Goal: Transaction & Acquisition: Purchase product/service

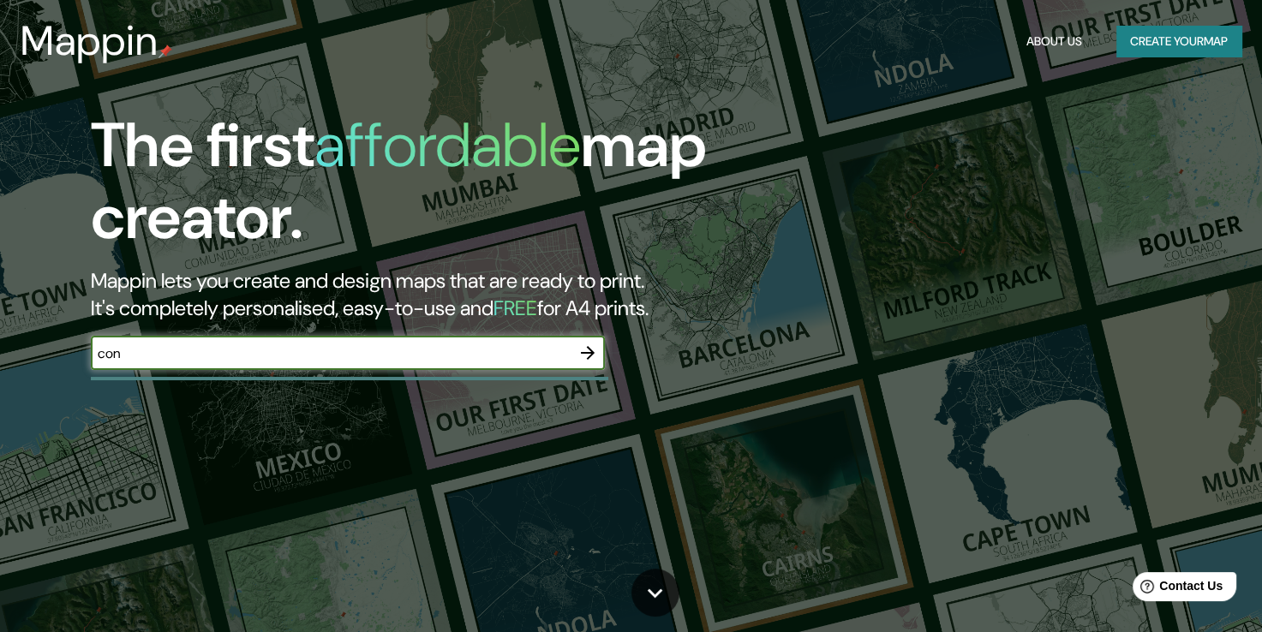
type input "[PERSON_NAME]"
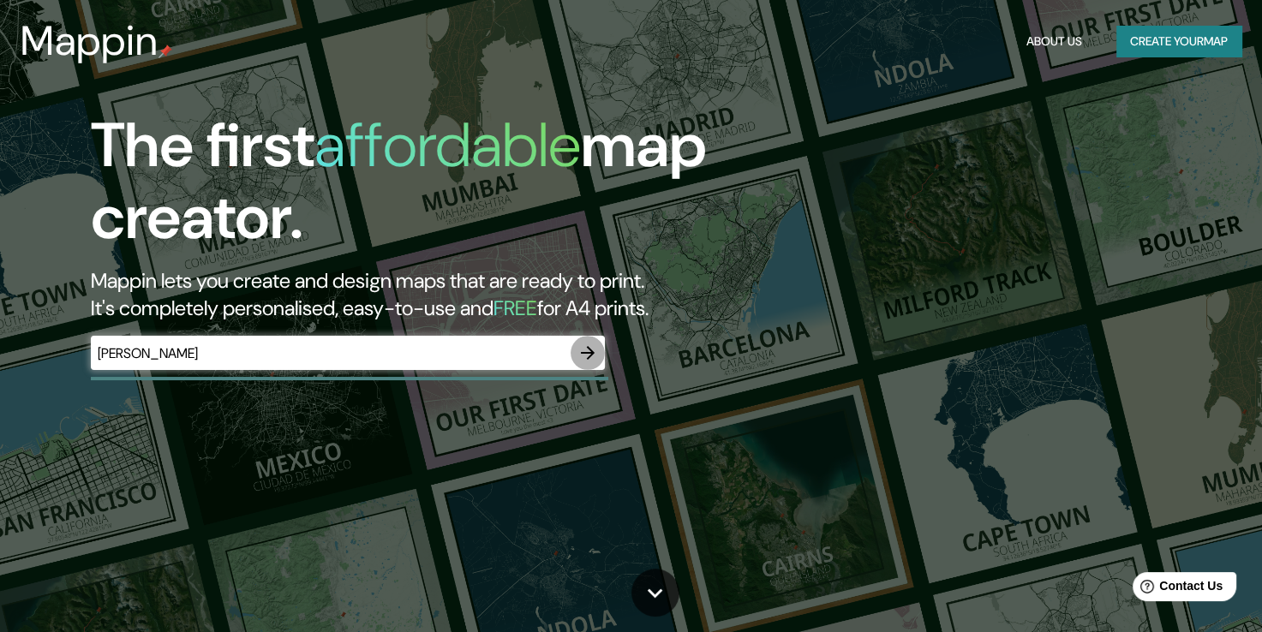
click at [577, 350] on icon "button" at bounding box center [587, 353] width 21 height 21
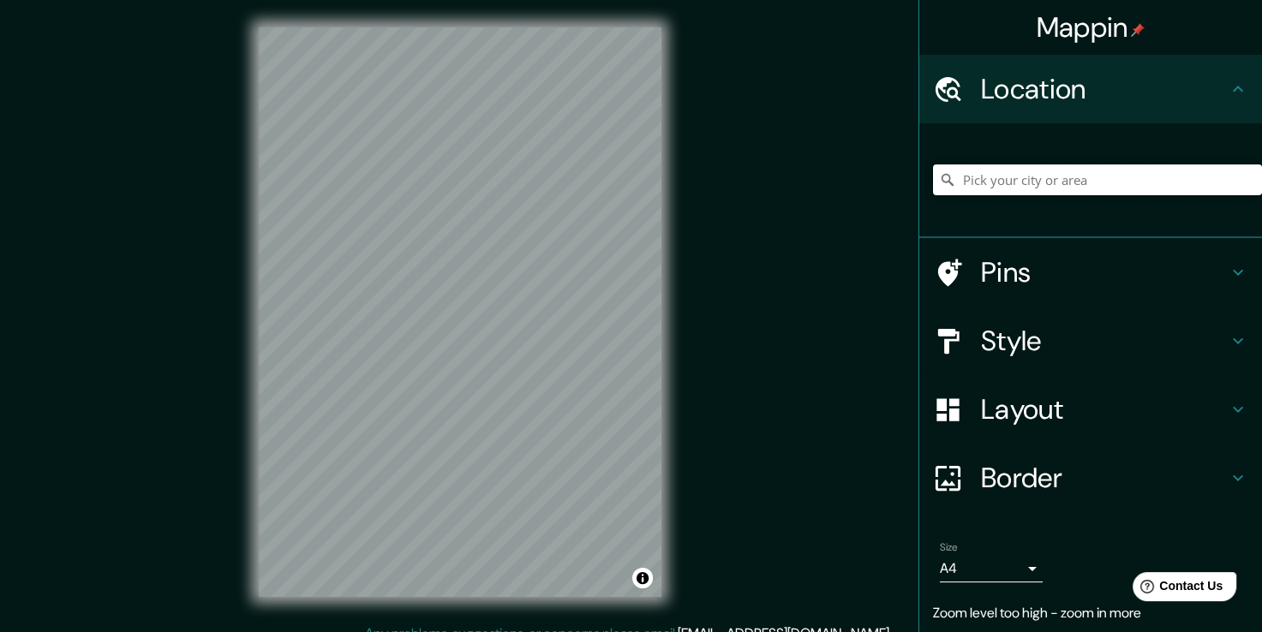
click at [1068, 177] on input "Pick your city or area" at bounding box center [1097, 179] width 329 height 31
type input "x"
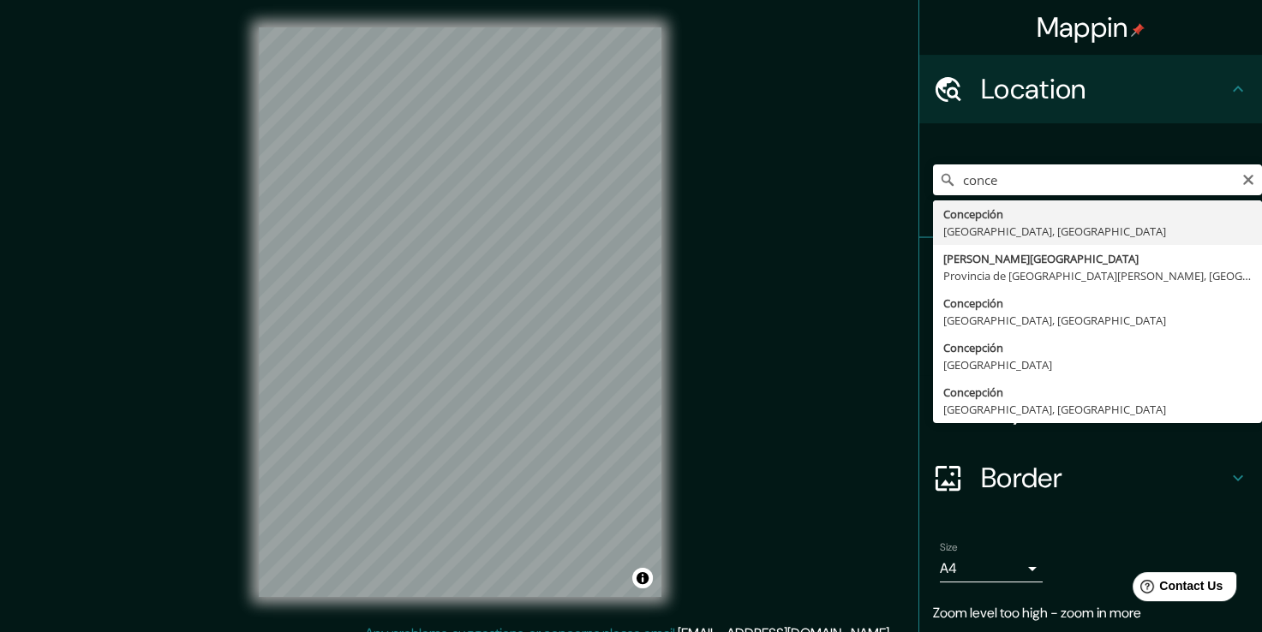
type input "[GEOGRAPHIC_DATA], [GEOGRAPHIC_DATA], [GEOGRAPHIC_DATA]"
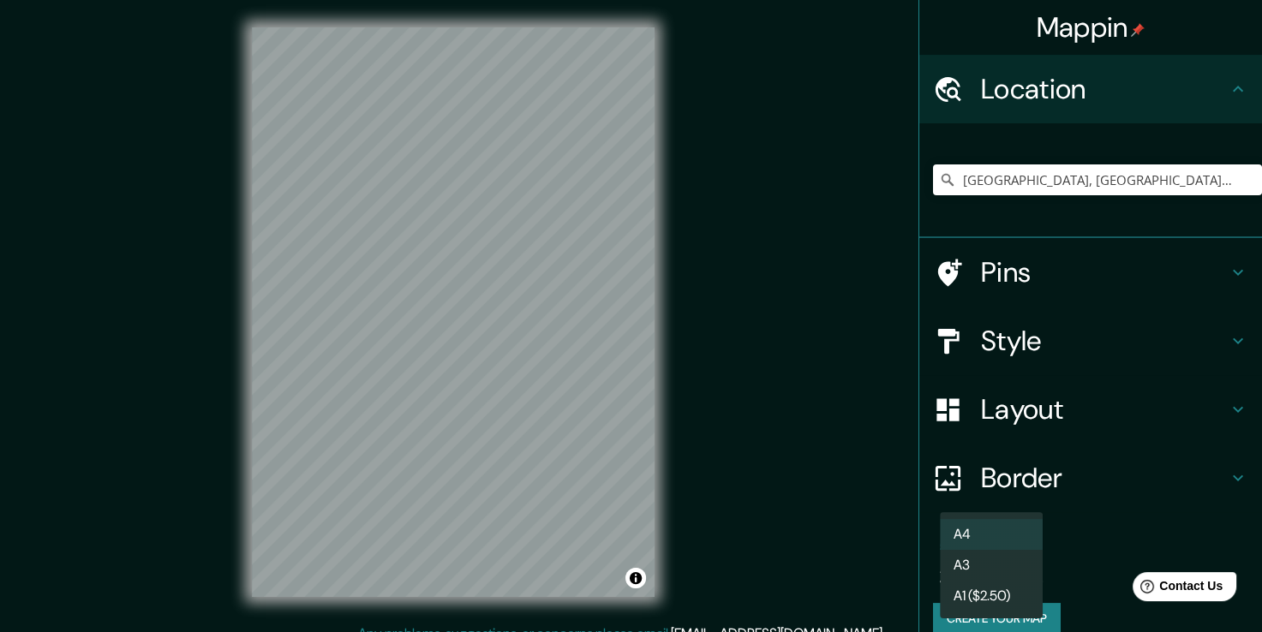
click at [1008, 560] on body "Mappin Location [GEOGRAPHIC_DATA], [GEOGRAPHIC_DATA], [GEOGRAPHIC_DATA] Pins St…" at bounding box center [631, 316] width 1262 height 632
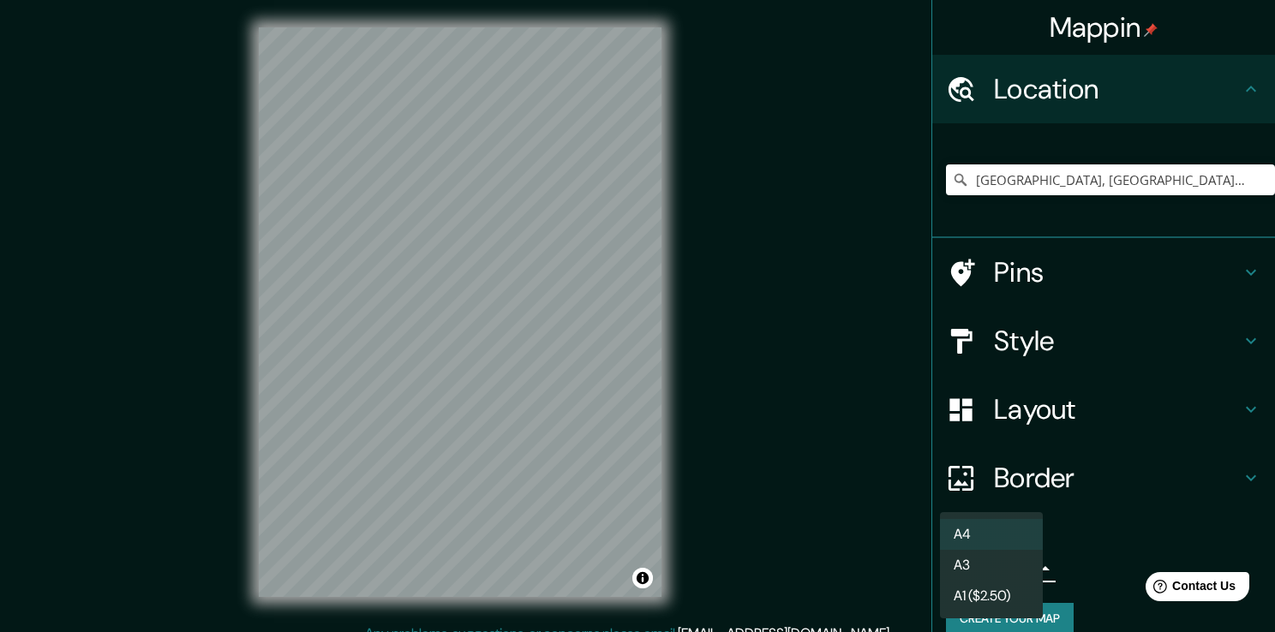
click at [747, 399] on div at bounding box center [637, 316] width 1275 height 632
